Goal: Find specific page/section: Find specific page/section

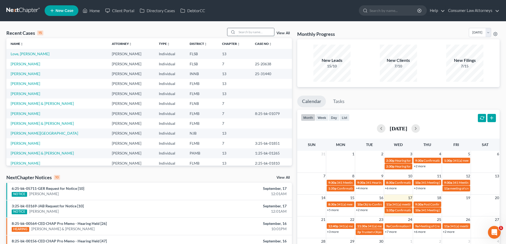
click at [250, 29] on input "search" at bounding box center [255, 32] width 37 height 8
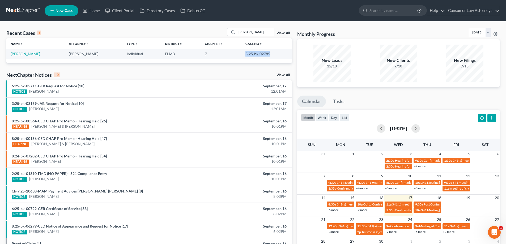
drag, startPoint x: 266, startPoint y: 54, endPoint x: 242, endPoint y: 55, distance: 24.2
click at [242, 55] on td "3:25-bk-02785" at bounding box center [266, 54] width 51 height 10
copy td "3:25-bk-02785"
drag, startPoint x: 250, startPoint y: 32, endPoint x: 236, endPoint y: 33, distance: 14.4
click at [236, 33] on div "[PERSON_NAME]" at bounding box center [250, 32] width 47 height 8
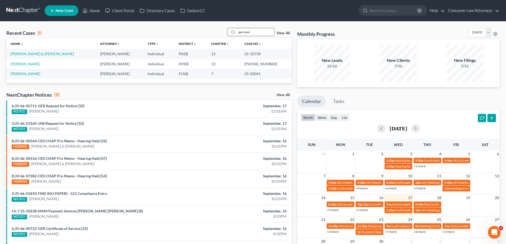
click at [260, 35] on input "germain" at bounding box center [255, 32] width 37 height 8
drag, startPoint x: 261, startPoint y: 34, endPoint x: 236, endPoint y: 34, distance: 24.5
click at [236, 34] on div "germain" at bounding box center [250, 32] width 47 height 8
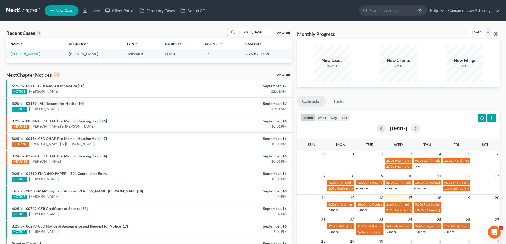
drag, startPoint x: 259, startPoint y: 30, endPoint x: 253, endPoint y: 34, distance: 7.7
click at [253, 34] on input "[PERSON_NAME]" at bounding box center [255, 32] width 37 height 8
drag, startPoint x: 269, startPoint y: 56, endPoint x: 245, endPoint y: 57, distance: 23.4
click at [245, 57] on td "6:25-bk-00720" at bounding box center [266, 54] width 51 height 10
copy td "6:25-bk-00720"
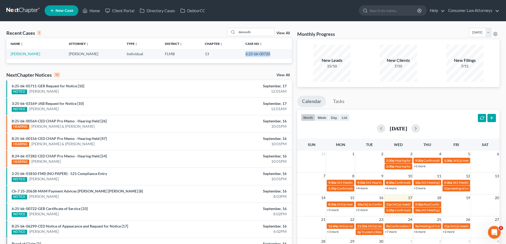
click at [270, 56] on td "6:25-bk-00720" at bounding box center [266, 54] width 51 height 10
click at [123, 16] on ul "New Case Home Client Portal Directory Cases DebtorCC - No Result - See all resu…" at bounding box center [272, 11] width 455 height 14
drag, startPoint x: 270, startPoint y: 33, endPoint x: 213, endPoint y: 34, distance: 57.7
click at [213, 34] on div "Recent Cases 1 demosth View All" at bounding box center [149, 33] width 286 height 10
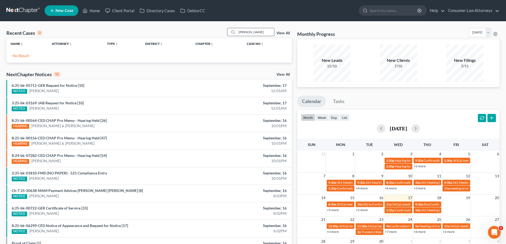
drag, startPoint x: 259, startPoint y: 32, endPoint x: 250, endPoint y: 34, distance: 8.3
click at [250, 34] on input "[PERSON_NAME]" at bounding box center [255, 32] width 37 height 8
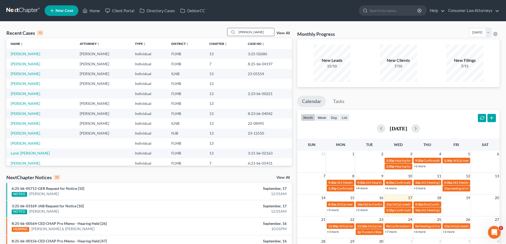
click at [256, 32] on input "[PERSON_NAME]" at bounding box center [255, 32] width 37 height 8
drag, startPoint x: 274, startPoint y: 63, endPoint x: 243, endPoint y: 64, distance: 31.1
click at [244, 64] on td "8:25-bk-04197" at bounding box center [268, 64] width 48 height 10
copy td "8:25-bk-04197"
click at [399, 211] on span "Confirmation Hearing for [PERSON_NAME]" at bounding box center [425, 210] width 61 height 4
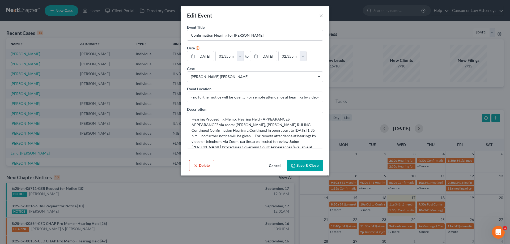
click at [309, 166] on button "Save & Close" at bounding box center [305, 165] width 36 height 11
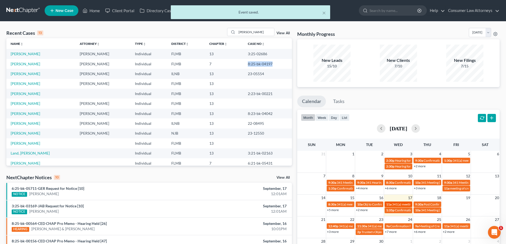
click at [402, 204] on span "341(a) meeting for [PERSON_NAME] & [PERSON_NAME]" at bounding box center [431, 205] width 79 height 4
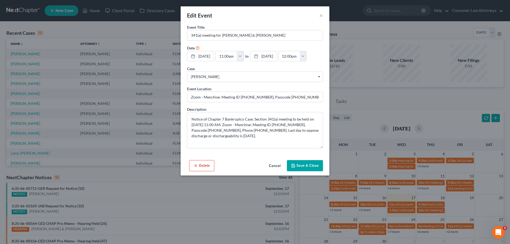
click at [293, 164] on polyline "button" at bounding box center [293, 164] width 1 height 1
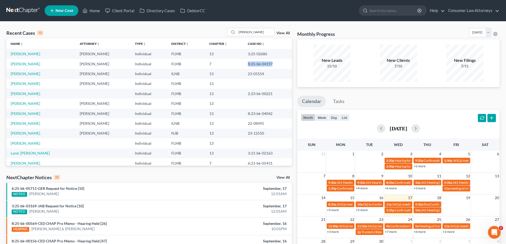
drag, startPoint x: 142, startPoint y: 4, endPoint x: 149, endPoint y: 9, distance: 9.2
click at [142, 4] on ul "New Case Home Client Portal Directory Cases DebtorCC - No Result - See all resu…" at bounding box center [272, 11] width 455 height 14
drag, startPoint x: 269, startPoint y: 32, endPoint x: 225, endPoint y: 32, distance: 43.3
click at [225, 32] on div "Recent Cases 13 [PERSON_NAME] View All" at bounding box center [149, 33] width 286 height 10
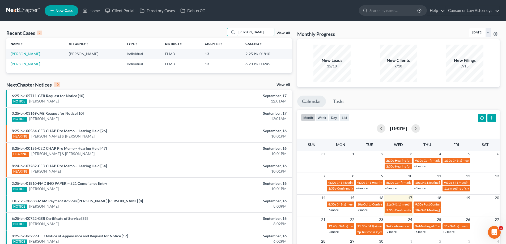
type input "[PERSON_NAME]"
drag, startPoint x: 272, startPoint y: 55, endPoint x: 243, endPoint y: 55, distance: 29.3
click at [243, 55] on td "2:25-bk-01810" at bounding box center [266, 54] width 51 height 10
copy td "2:25-bk-01810"
